Goal: Task Accomplishment & Management: Complete application form

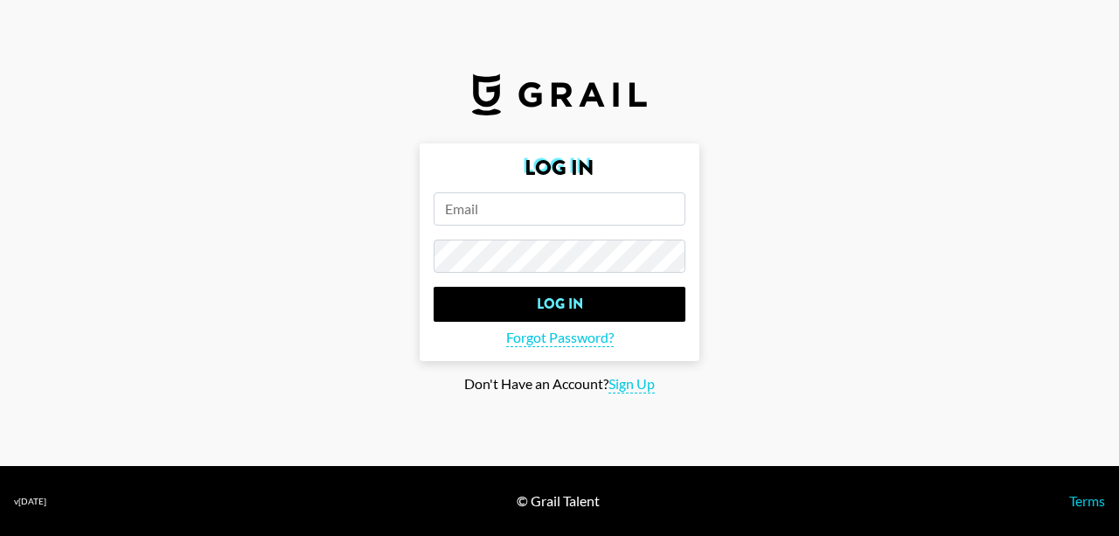
click at [521, 219] on input "email" at bounding box center [560, 208] width 252 height 33
type input "[PERSON_NAME][EMAIL_ADDRESS][DOMAIN_NAME]"
click at [434, 287] on input "Log In" at bounding box center [560, 304] width 252 height 35
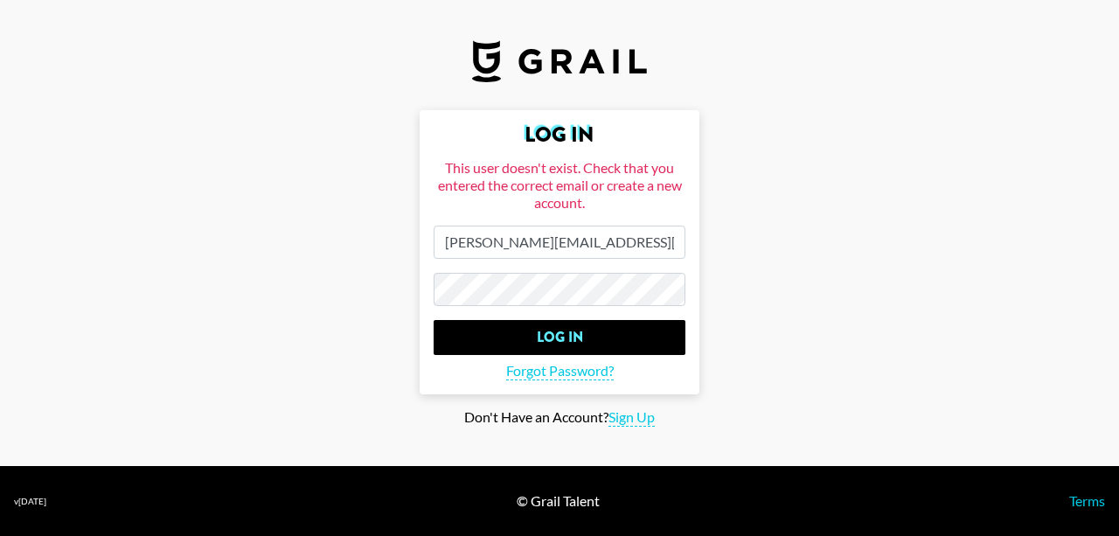
click at [434, 320] on input "Log In" at bounding box center [560, 337] width 252 height 35
click at [302, 303] on main "Log In This user doesn't exist. Check that you entered the correct email or cre…" at bounding box center [559, 268] width 1091 height 316
click at [537, 373] on span "Forgot Password?" at bounding box center [560, 371] width 108 height 18
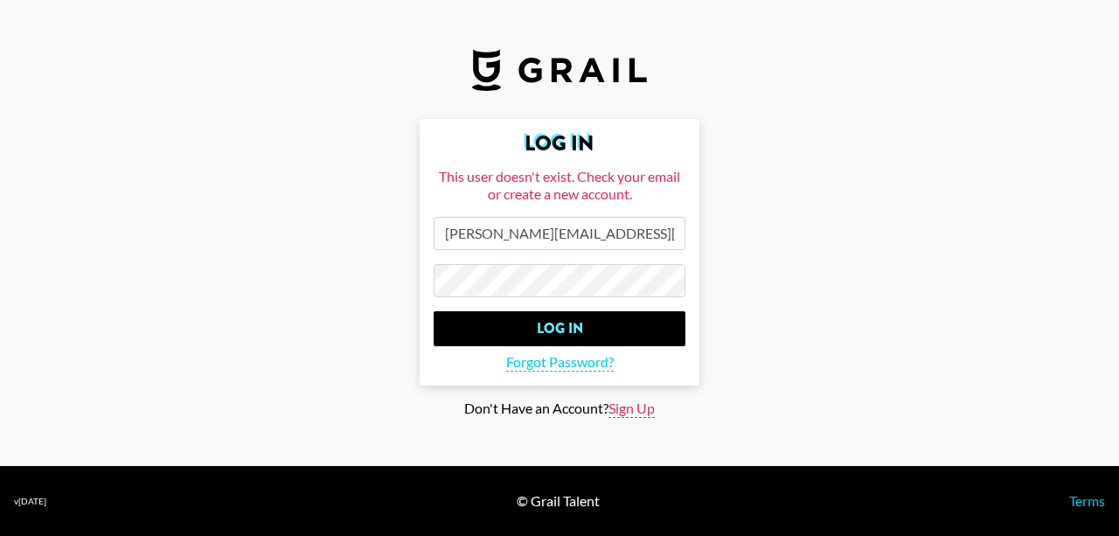
click at [634, 406] on span "Sign Up" at bounding box center [631, 408] width 46 height 18
type input "Sign Up"
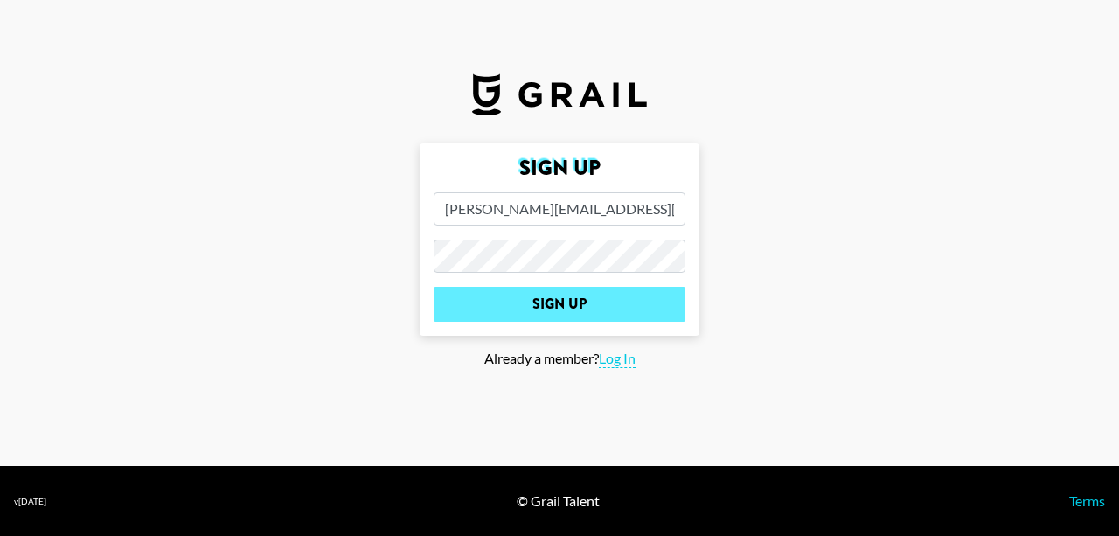
click at [434, 287] on input "Sign Up" at bounding box center [560, 304] width 252 height 35
click at [482, 295] on input "Sign Up" at bounding box center [560, 304] width 252 height 35
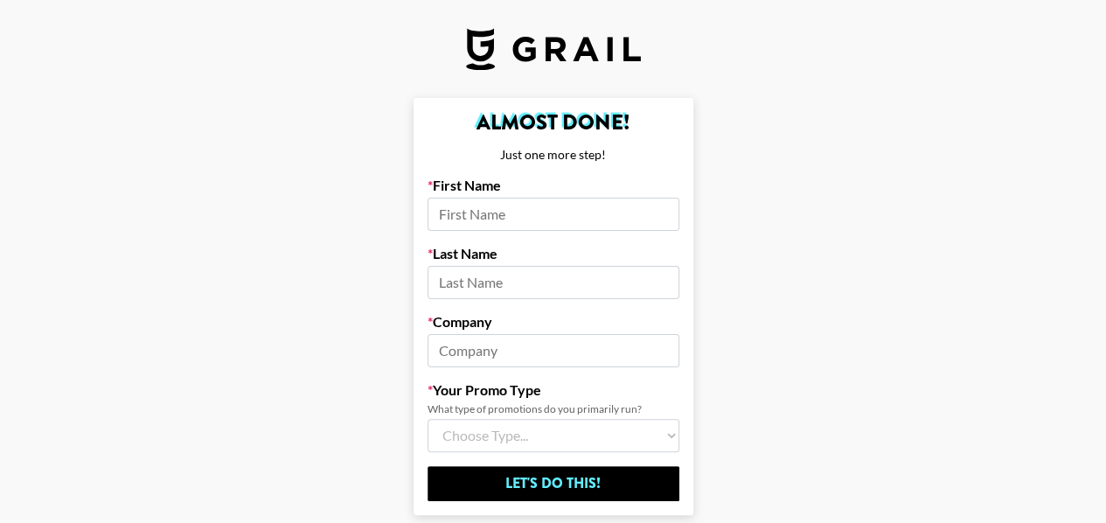
click at [501, 258] on label "Last Name" at bounding box center [553, 253] width 252 height 17
click at [507, 198] on input at bounding box center [553, 214] width 252 height 33
type input "[PERSON_NAME]"
click at [496, 291] on input at bounding box center [553, 282] width 252 height 33
type input "o"
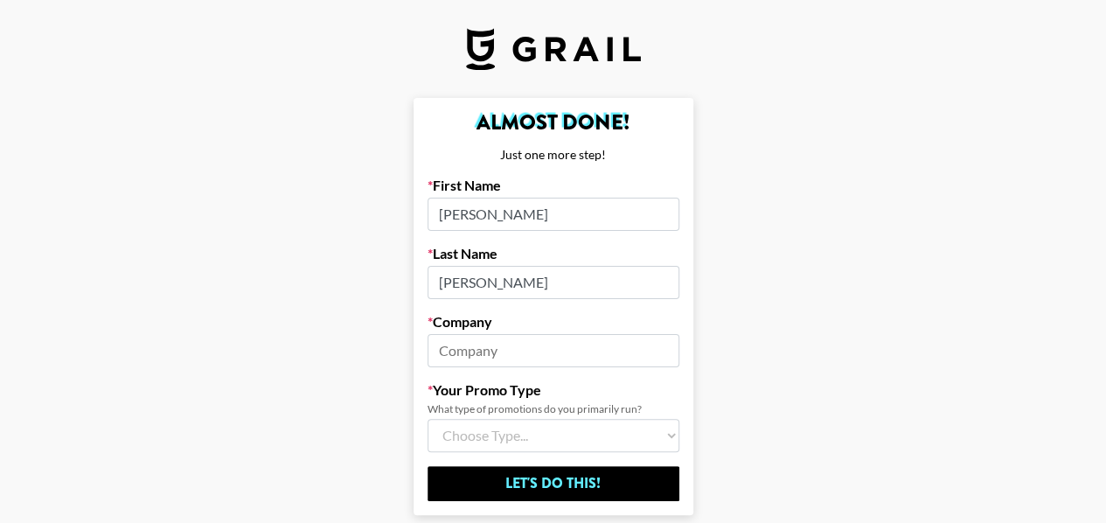
type input "[PERSON_NAME]"
drag, startPoint x: 490, startPoint y: 344, endPoint x: 489, endPoint y: 363, distance: 18.4
click at [489, 363] on input at bounding box center [553, 350] width 252 height 33
type input "Universal Music"
click at [534, 422] on select "Choose Type... Song Promos Brand Promos Both (I work at an Agency)" at bounding box center [553, 435] width 252 height 33
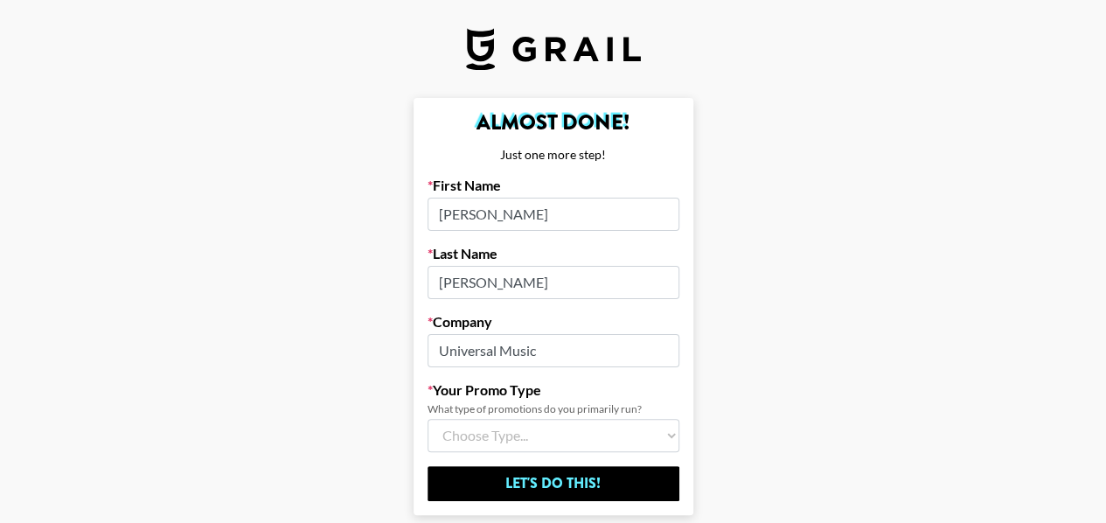
select select "Song"
click at [434, 419] on select "Choose Type... Song Promos Brand Promos Both (I work at an Agency)" at bounding box center [553, 435] width 252 height 33
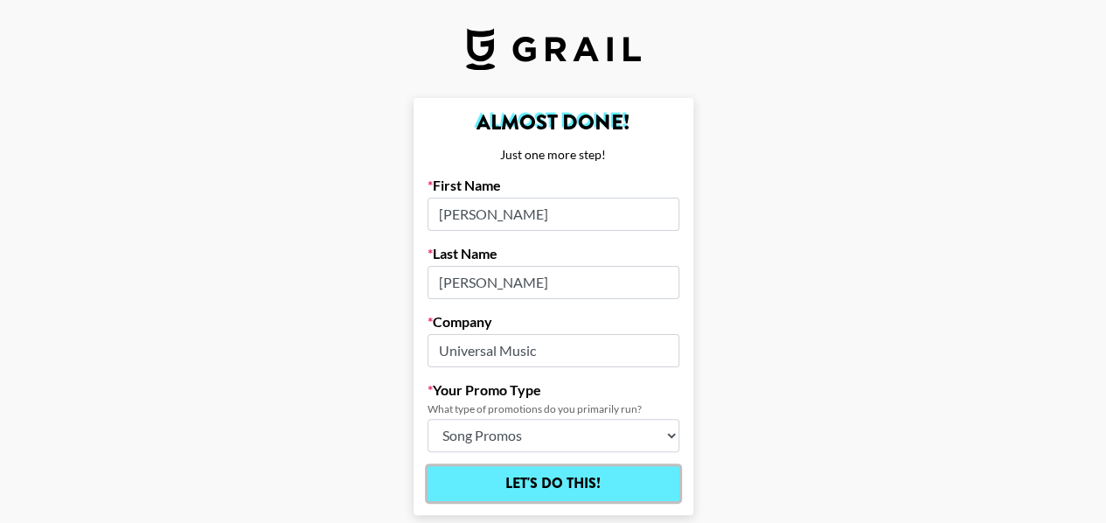
click at [537, 468] on input "Let's Do This!" at bounding box center [553, 483] width 252 height 35
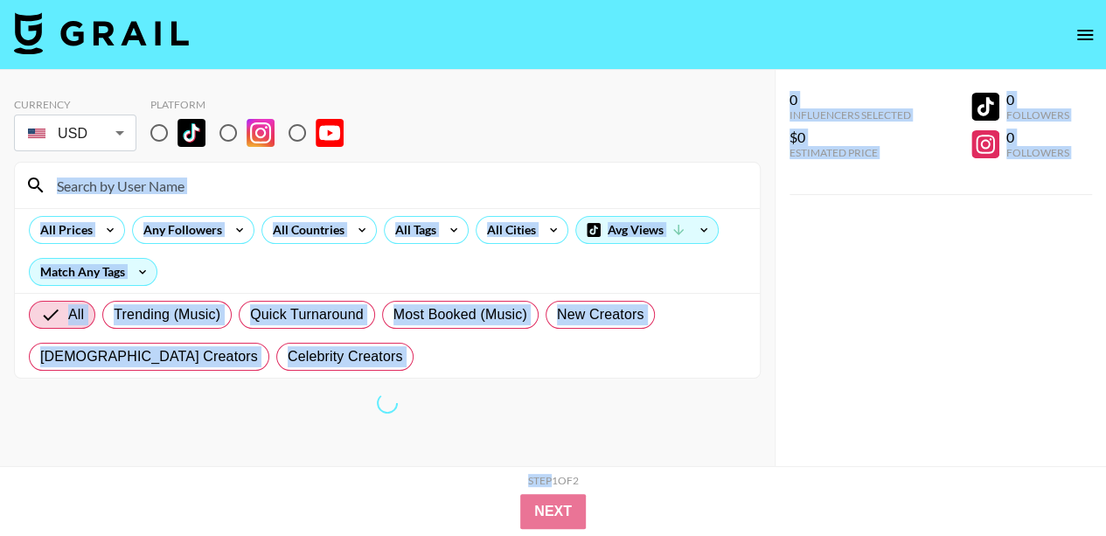
click at [811, 166] on div "Currency USD USD ​ Platform All Prices Any Followers All Countries All Tags All…" at bounding box center [553, 303] width 1106 height 466
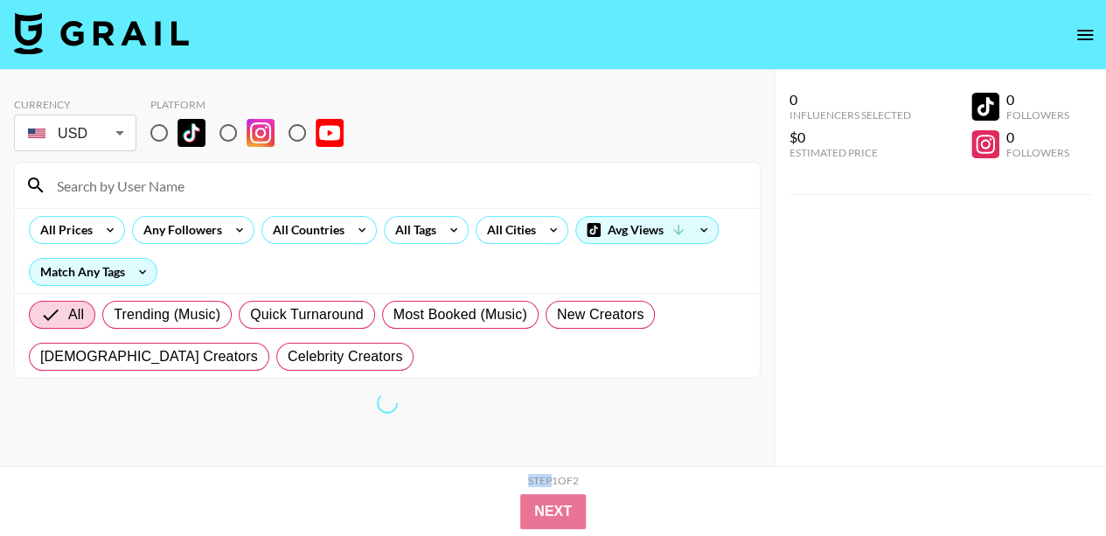
click at [101, 128] on body "Currency USD USD ​ Platform All Prices Any Followers All Countries All Tags All…" at bounding box center [553, 303] width 1106 height 606
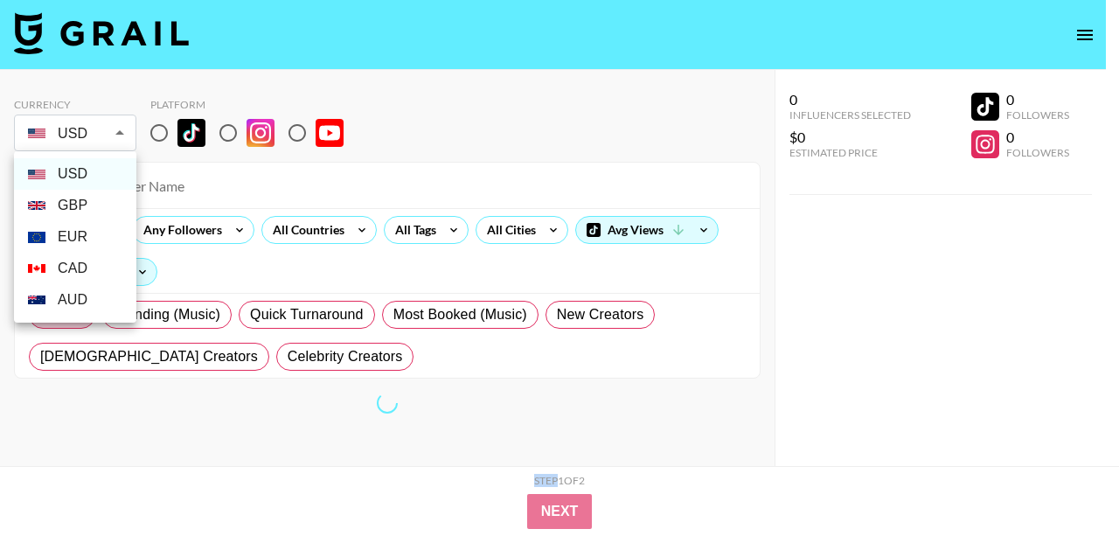
click at [87, 216] on li "GBP" at bounding box center [75, 205] width 122 height 31
type input "GBP"
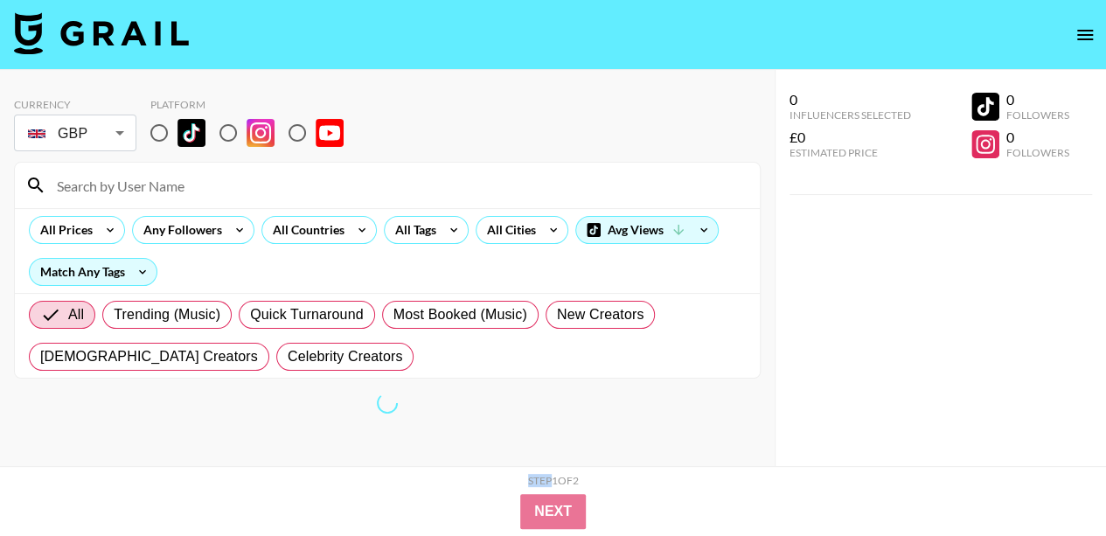
click at [154, 135] on input "radio" at bounding box center [159, 133] width 37 height 37
radio input "true"
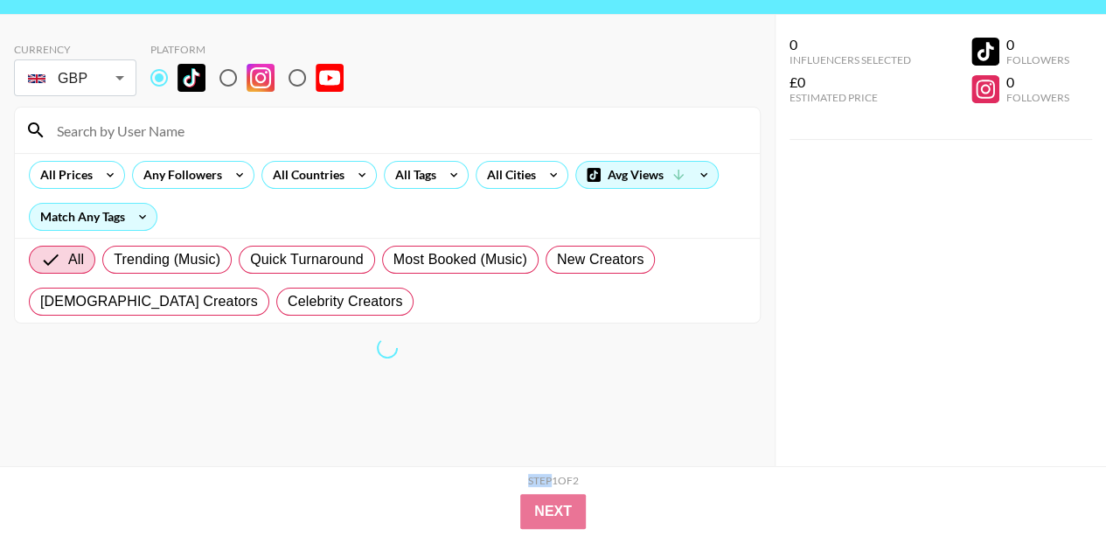
scroll to position [66, 0]
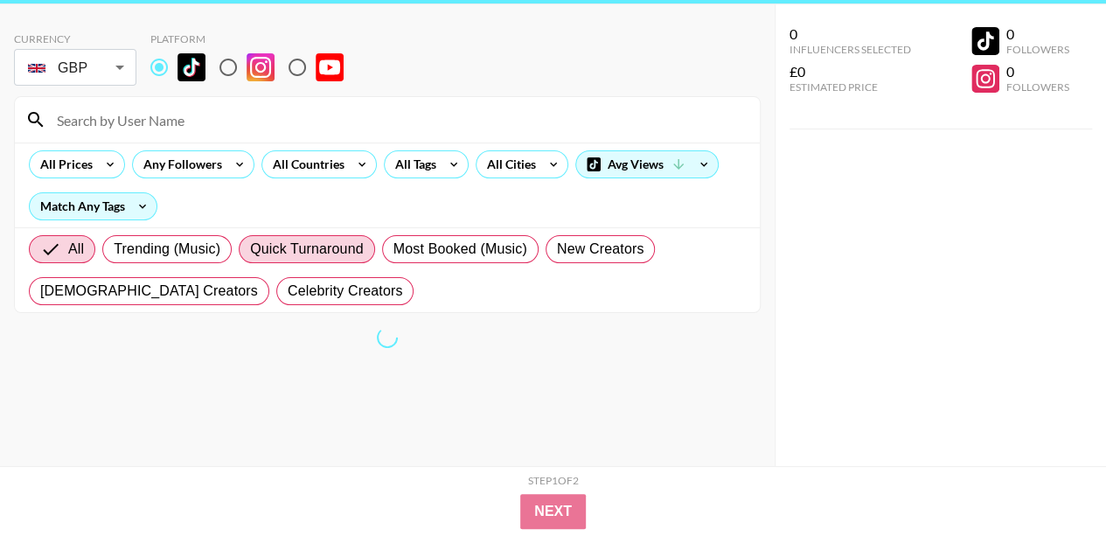
click at [291, 255] on span "Quick Turnaround" at bounding box center [307, 249] width 114 height 21
click at [250, 249] on input "Quick Turnaround" at bounding box center [250, 249] width 0 height 0
radio input "true"
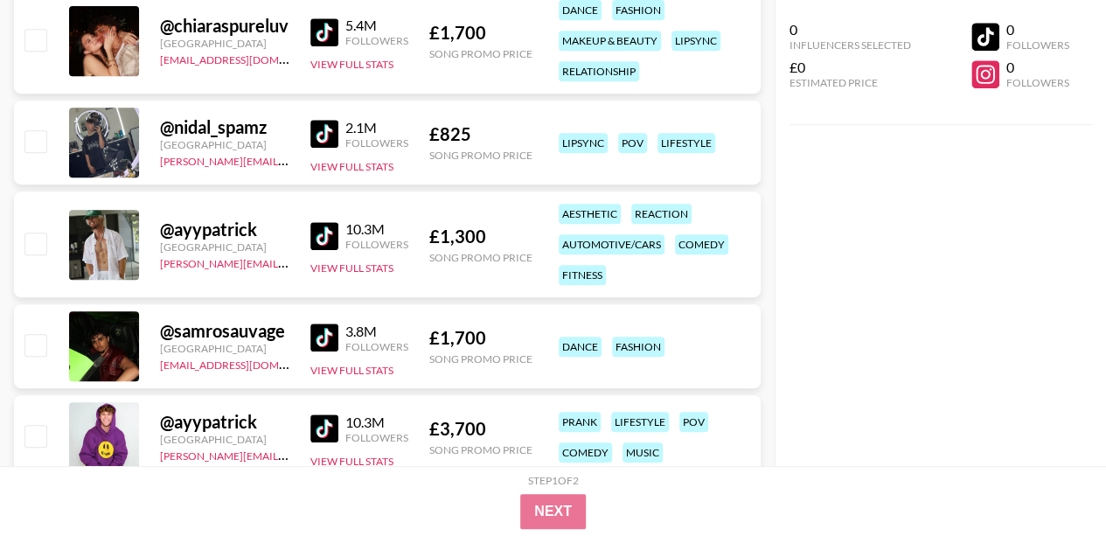
scroll to position [403, 0]
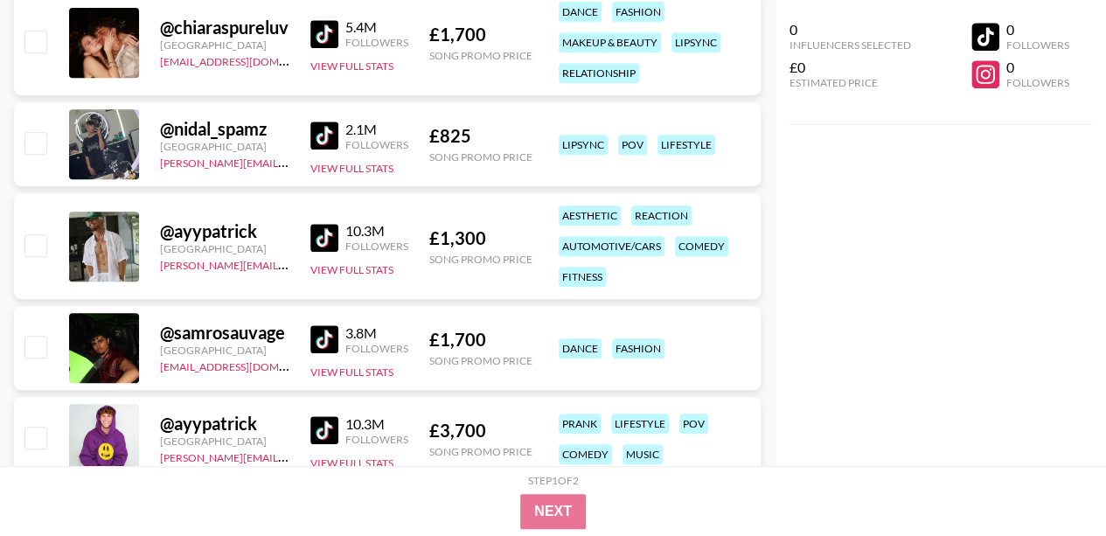
click at [867, 267] on div "0 Influencers Selected £0 Estimated Price 0 Followers 0 Followers" at bounding box center [940, 233] width 332 height 466
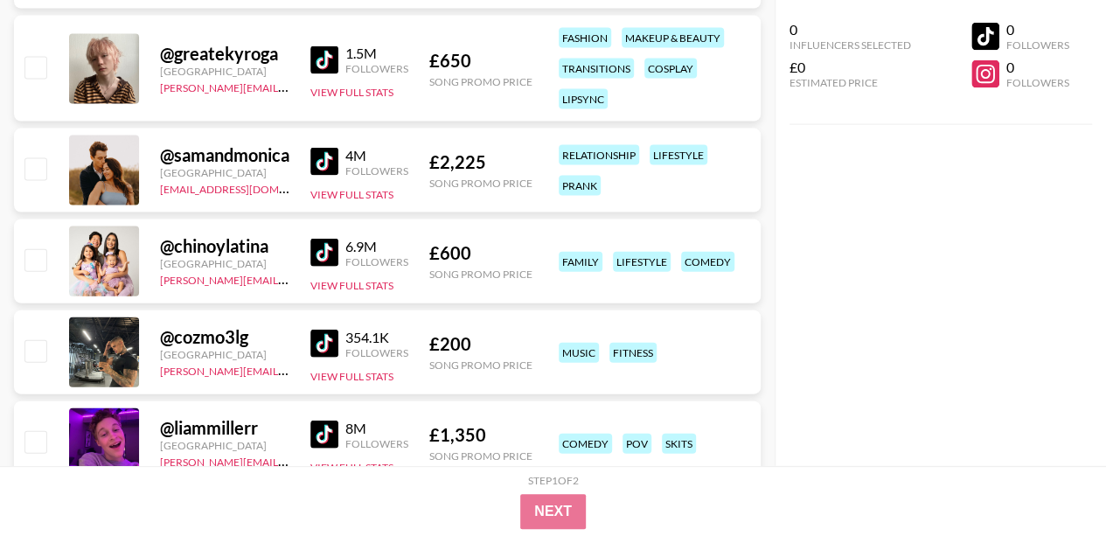
scroll to position [2083, 0]
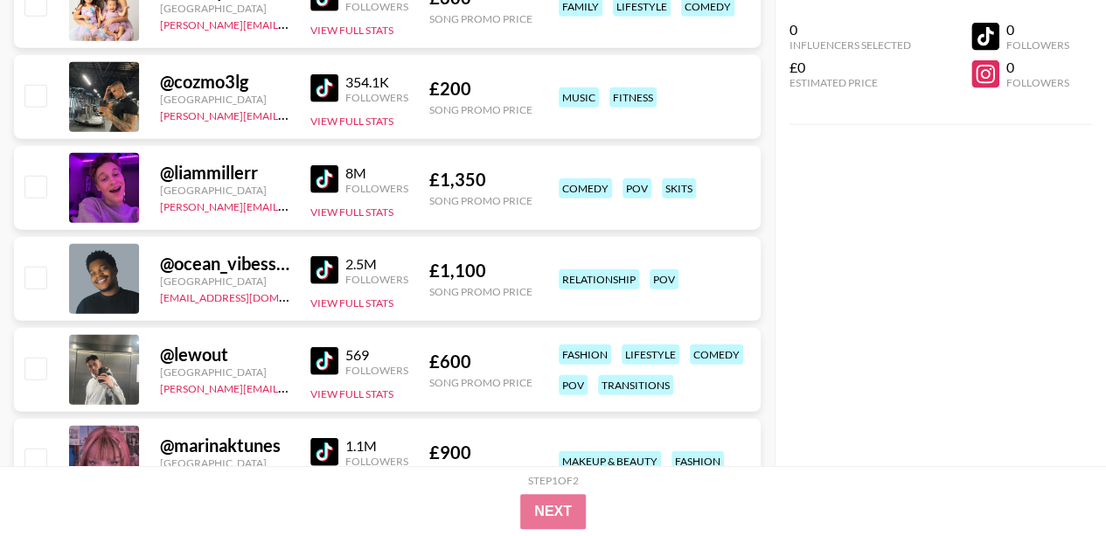
drag, startPoint x: 752, startPoint y: 8, endPoint x: 846, endPoint y: 171, distance: 188.8
click at [846, 171] on div "0 Influencers Selected £0 Estimated Price 0 Followers 0 Followers" at bounding box center [940, 233] width 332 height 466
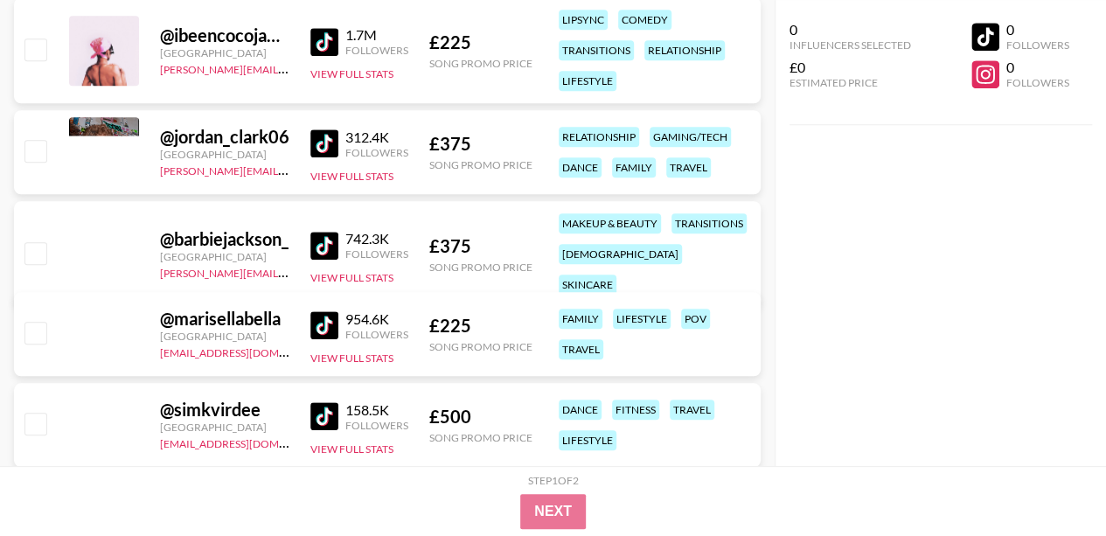
scroll to position [10645, 0]
